Goal: Transaction & Acquisition: Purchase product/service

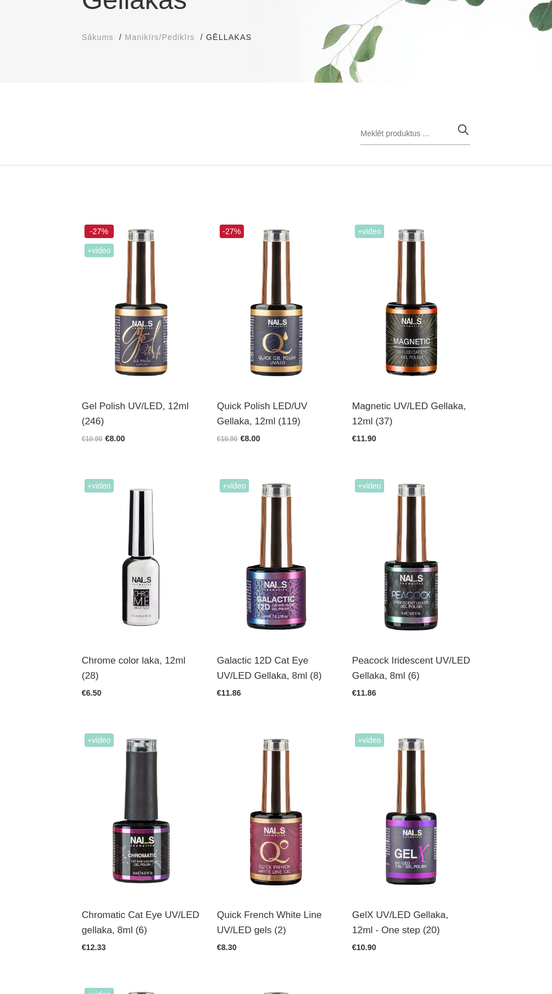
scroll to position [156, 0]
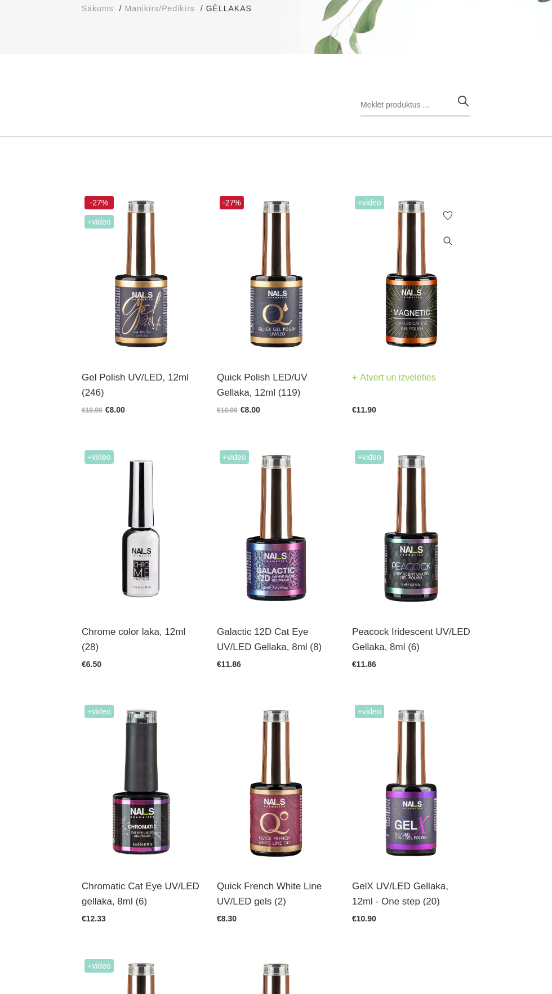
click at [440, 311] on img at bounding box center [411, 274] width 118 height 163
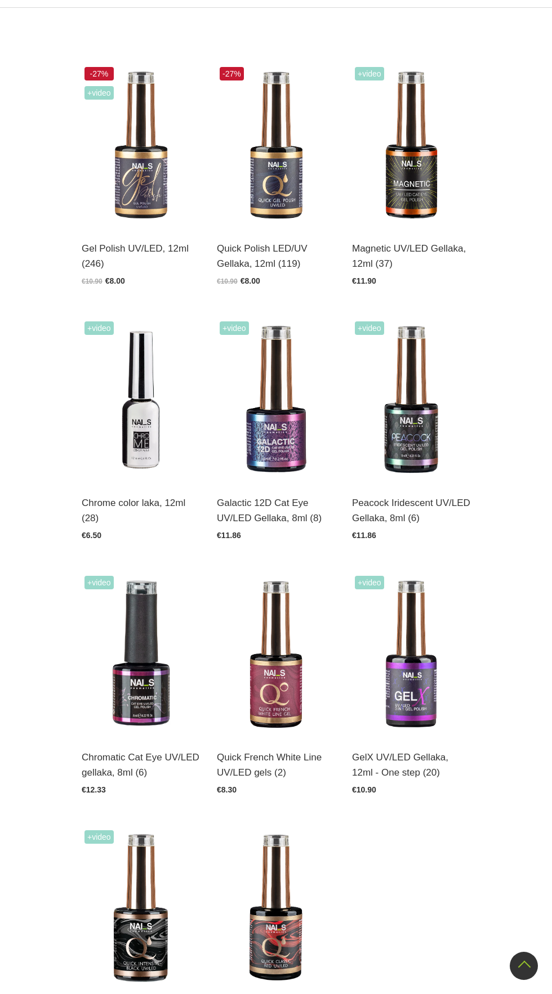
scroll to position [285, 0]
click at [151, 702] on img at bounding box center [141, 654] width 118 height 163
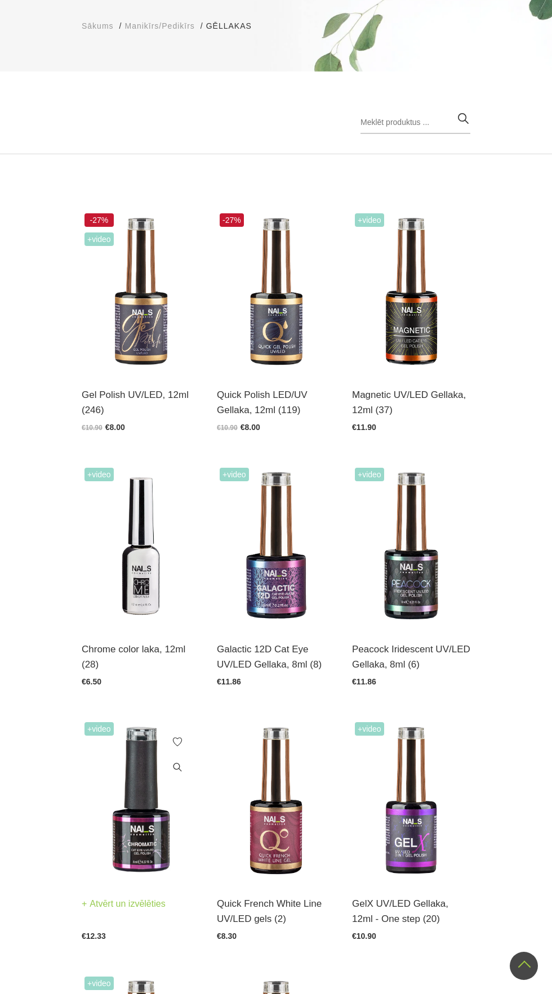
scroll to position [121, 0]
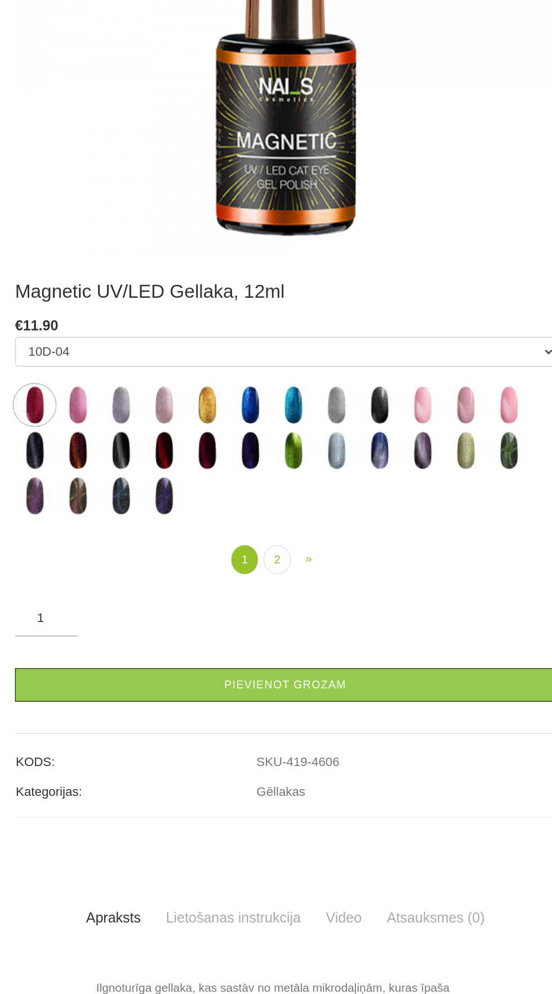
scroll to position [109, 0]
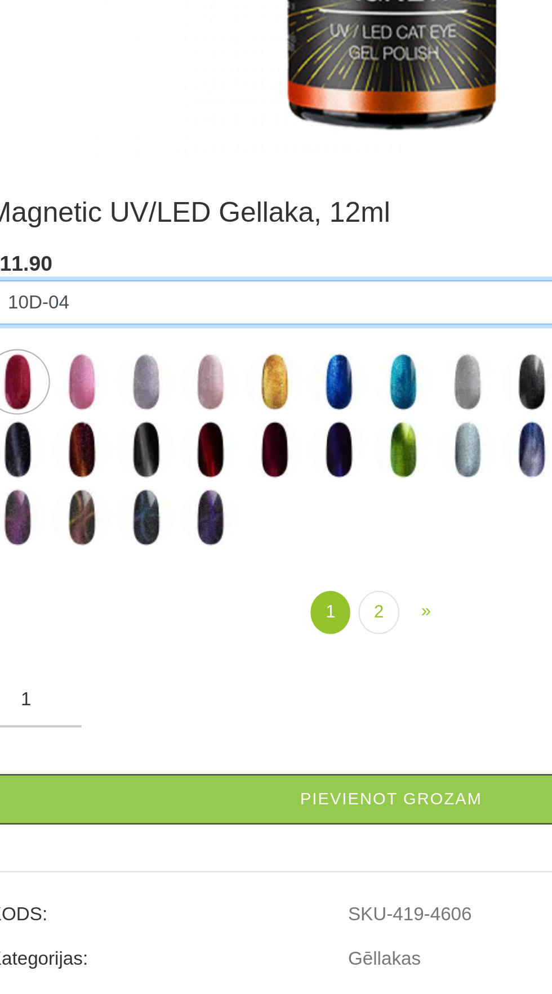
click at [303, 516] on select "10D-04 10D-07 10D-08 10D-09 10D-13 10D-14 10D-15 10D-19 10D-20 607 614 615 701 …" at bounding box center [276, 513] width 388 height 21
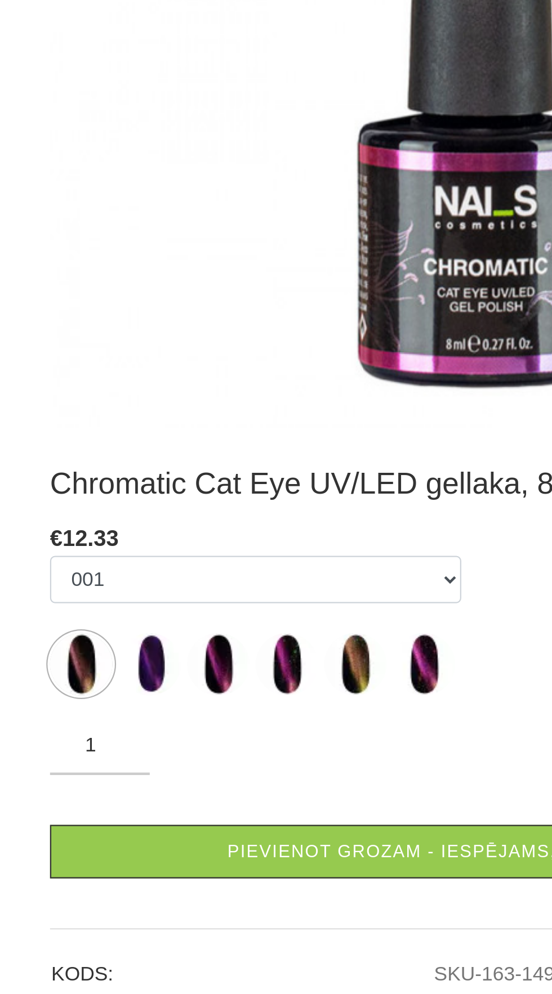
scroll to position [2, 0]
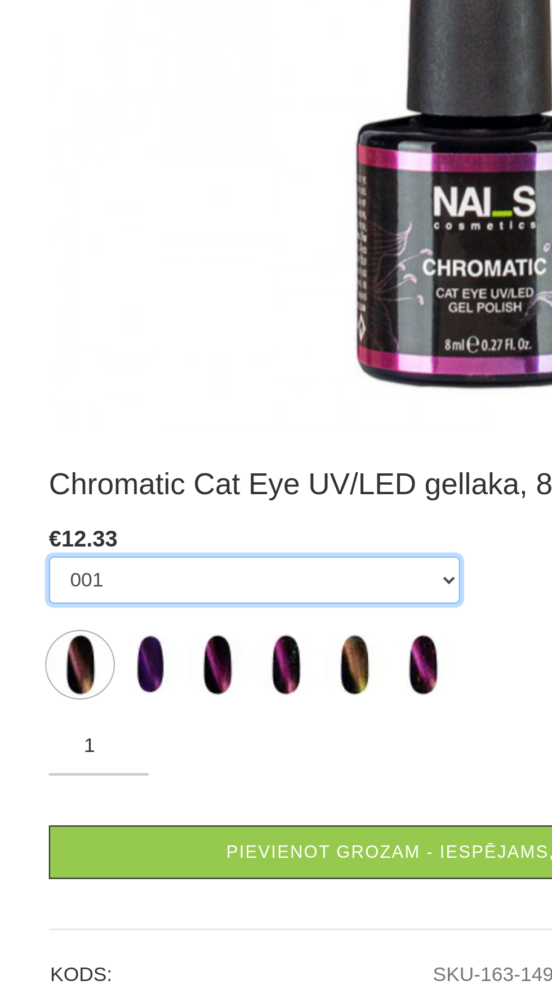
click at [262, 664] on select "001 002 013 103 106 108" at bounding box center [175, 661] width 186 height 21
